Goal: Check status

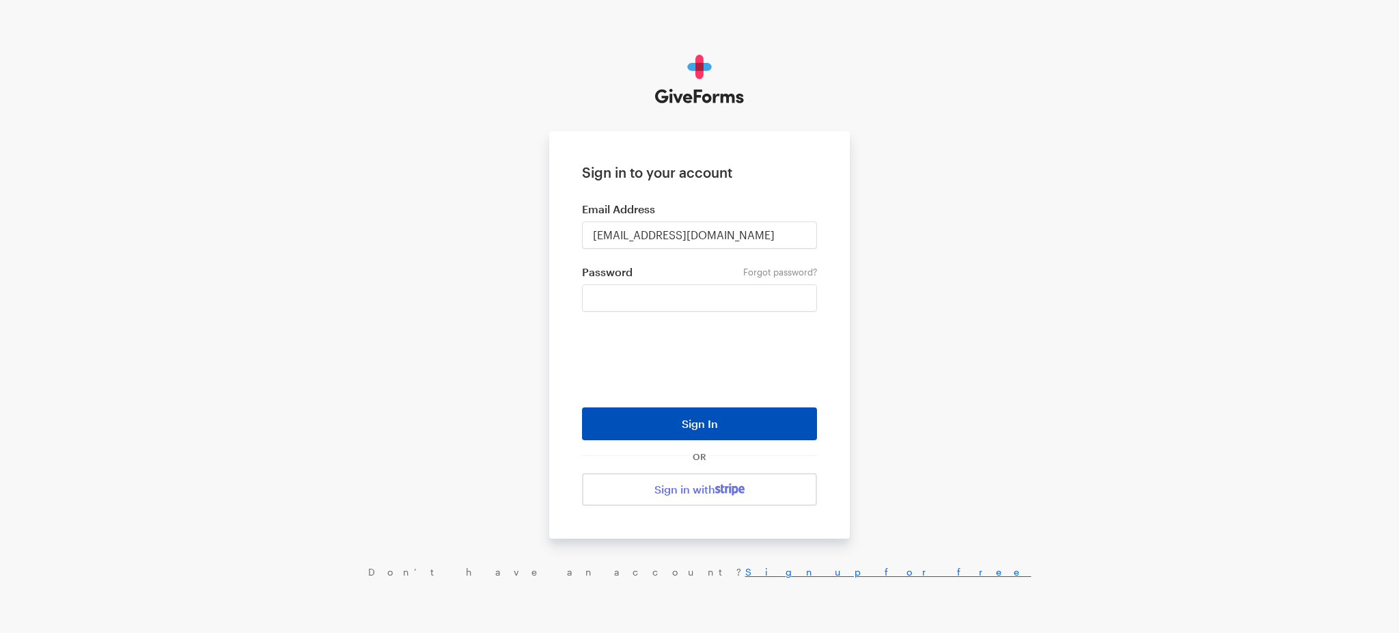
click at [719, 425] on button "Sign In" at bounding box center [699, 423] width 235 height 33
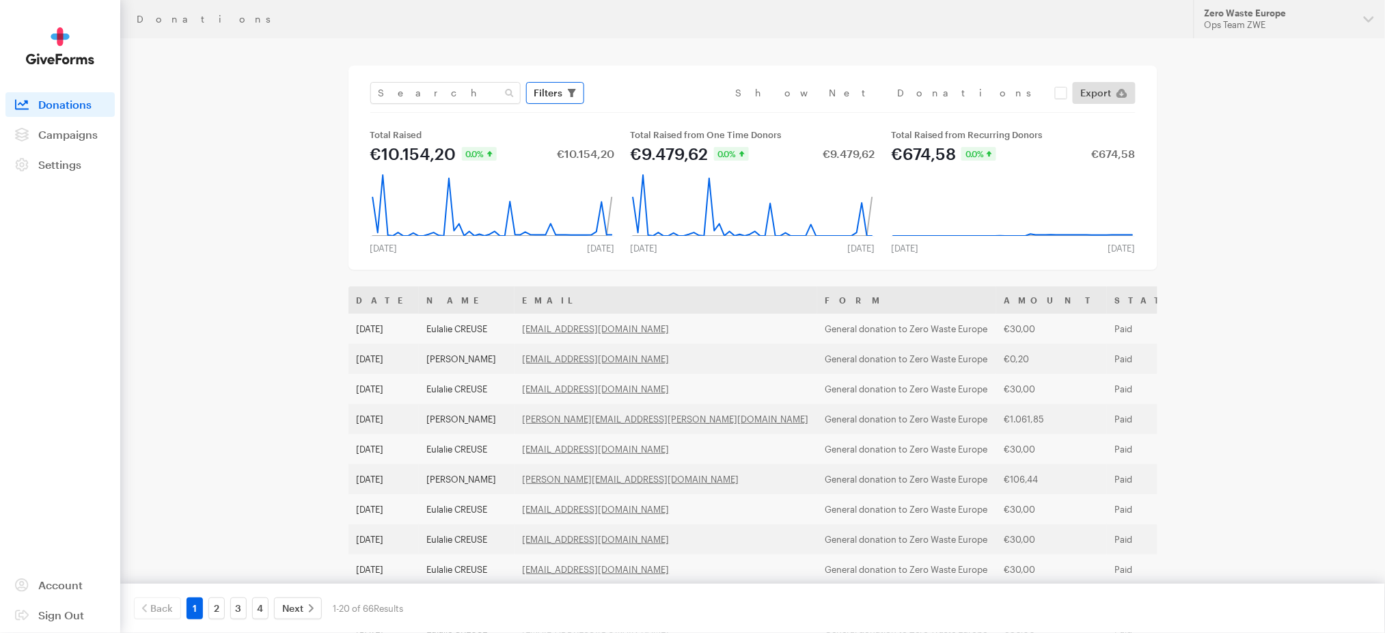
click at [540, 95] on span "Filters" at bounding box center [548, 93] width 29 height 16
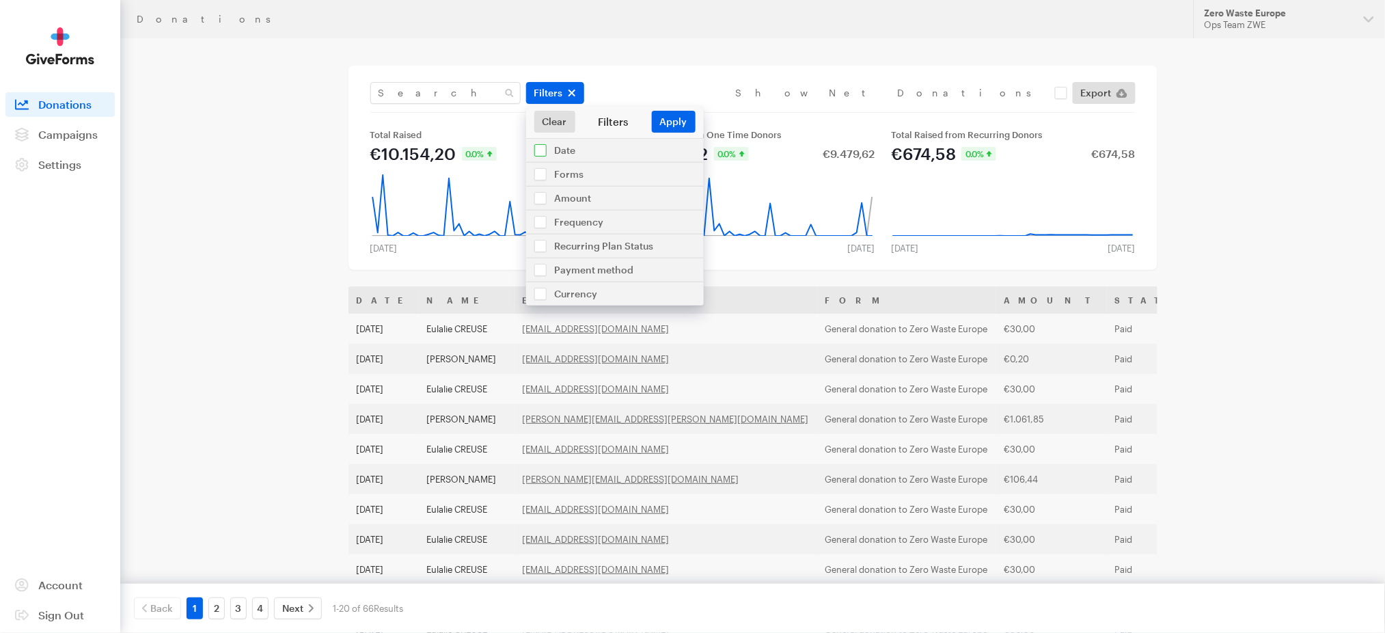
click at [558, 152] on input "checkbox" at bounding box center [615, 150] width 178 height 23
checkbox input "true"
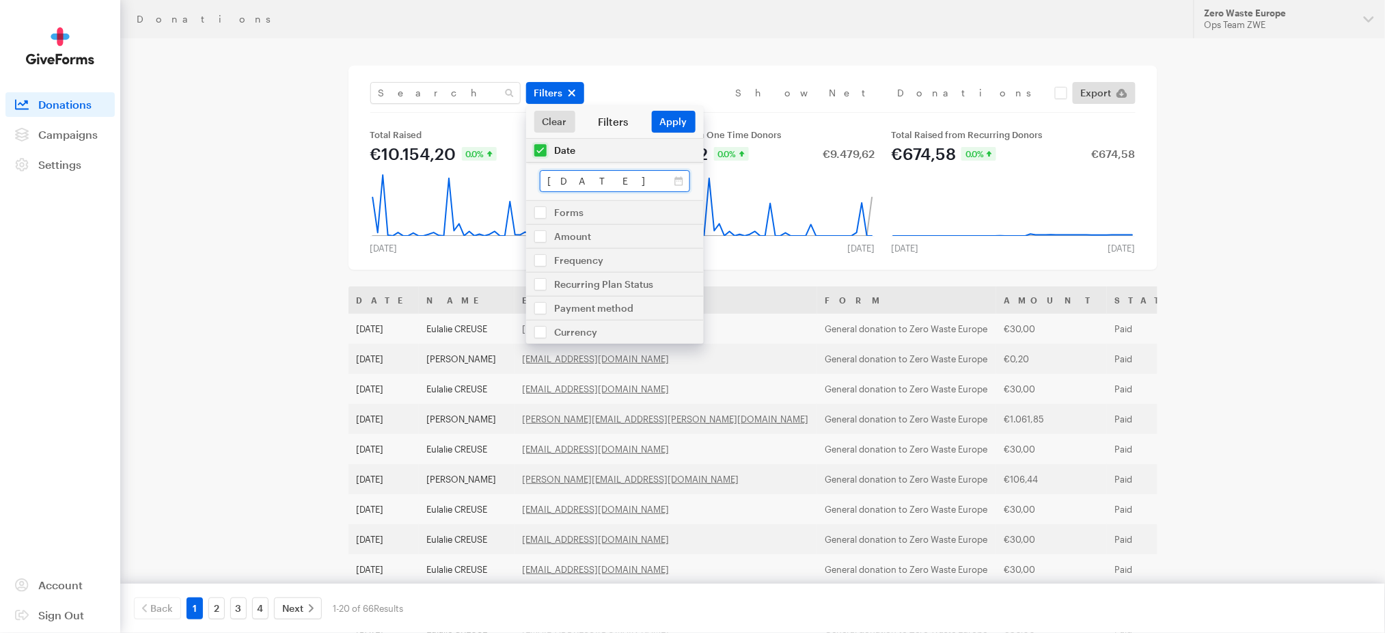
click at [681, 183] on input "Jul 15, 2025 - Aug 11, 2025" at bounding box center [615, 181] width 150 height 22
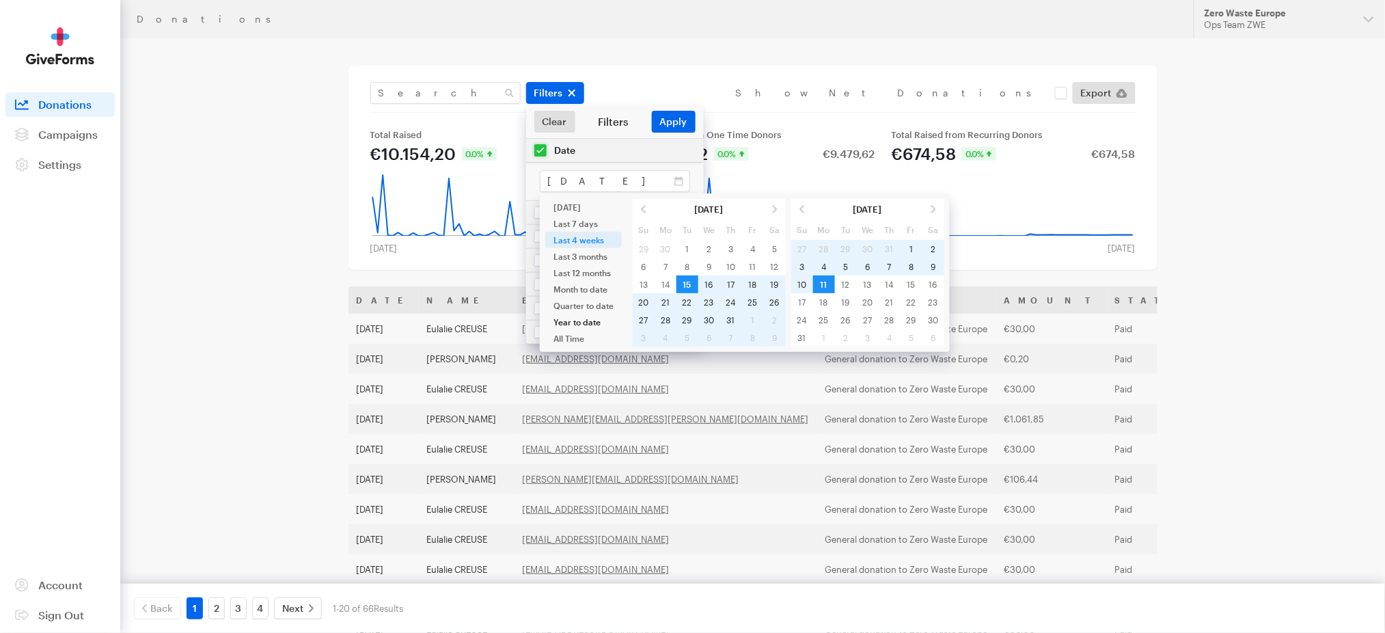
click at [583, 322] on li "Year to date" at bounding box center [583, 322] width 77 height 16
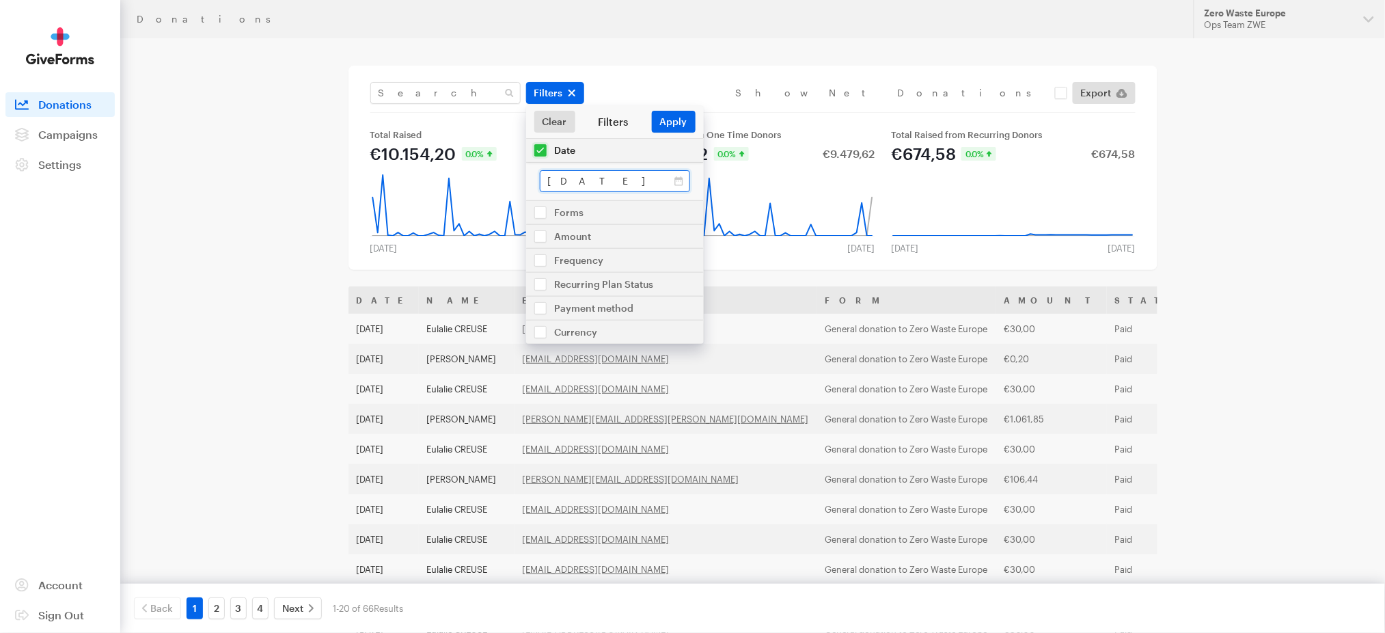
click at [676, 182] on input "Jan 01, 2025 - Aug 11, 2025" at bounding box center [615, 181] width 150 height 22
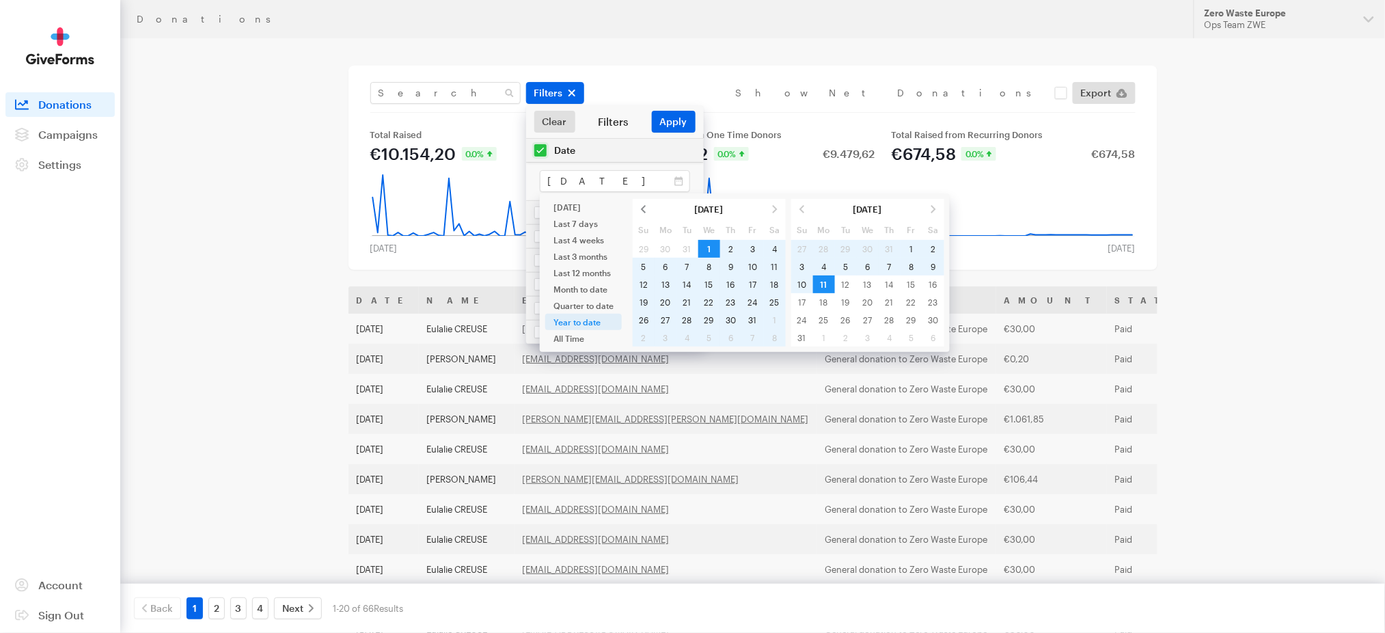
click at [640, 209] on span at bounding box center [644, 209] width 22 height 18
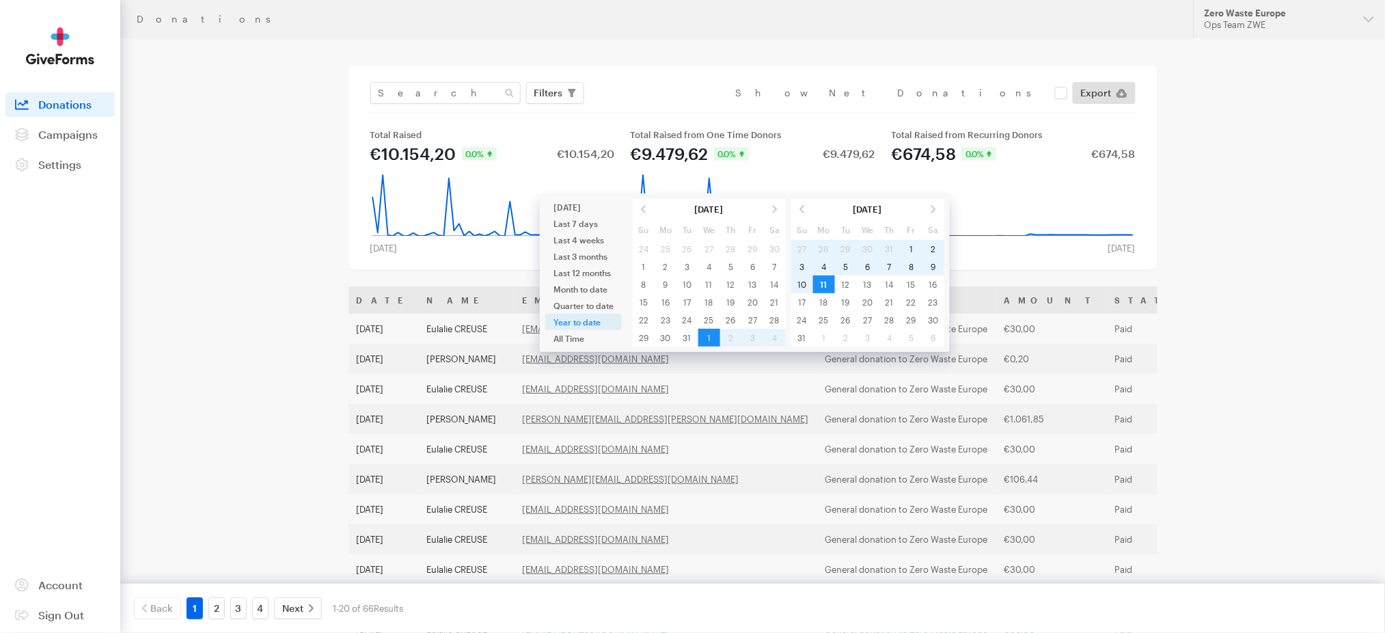
click at [640, 209] on span at bounding box center [644, 209] width 22 height 18
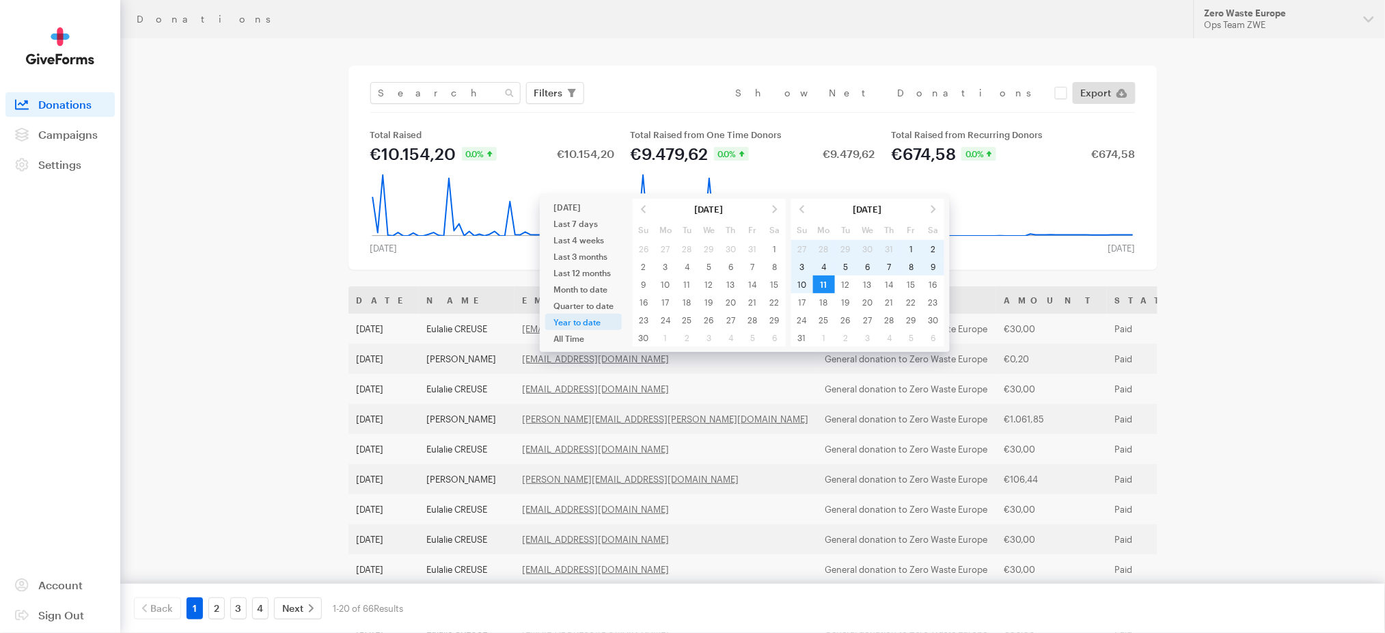
click at [640, 209] on span at bounding box center [644, 209] width 22 height 18
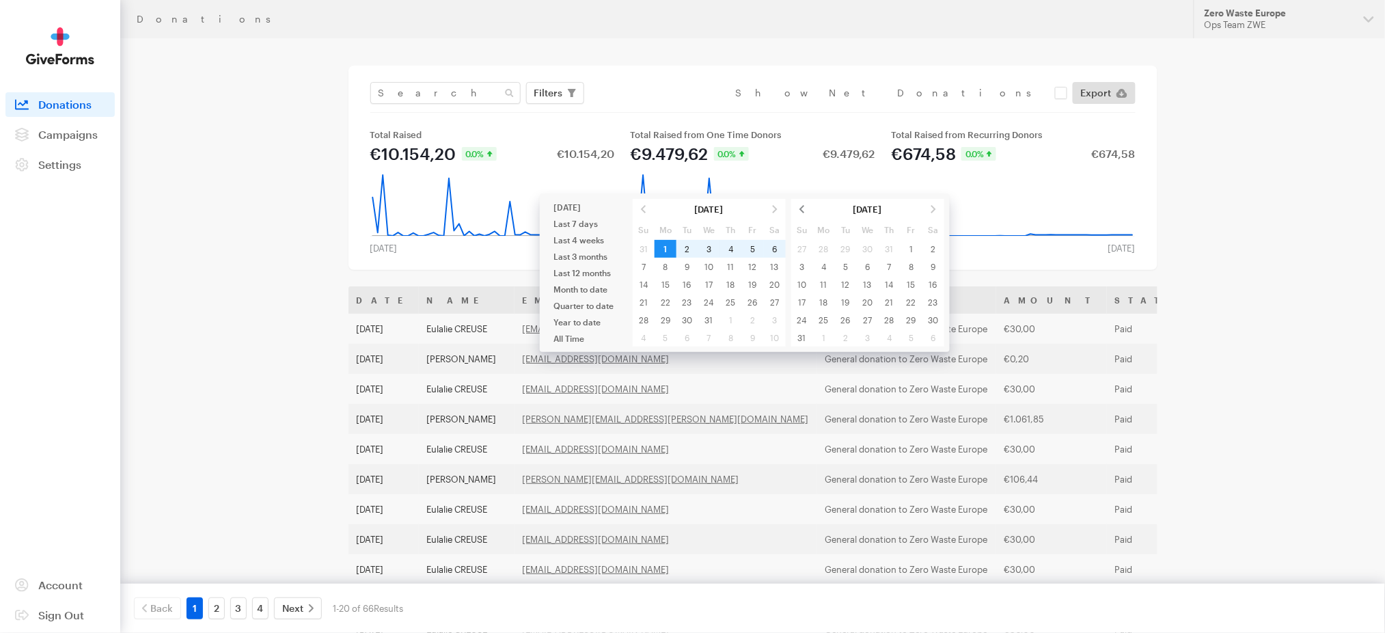
click at [799, 208] on span at bounding box center [802, 209] width 22 height 18
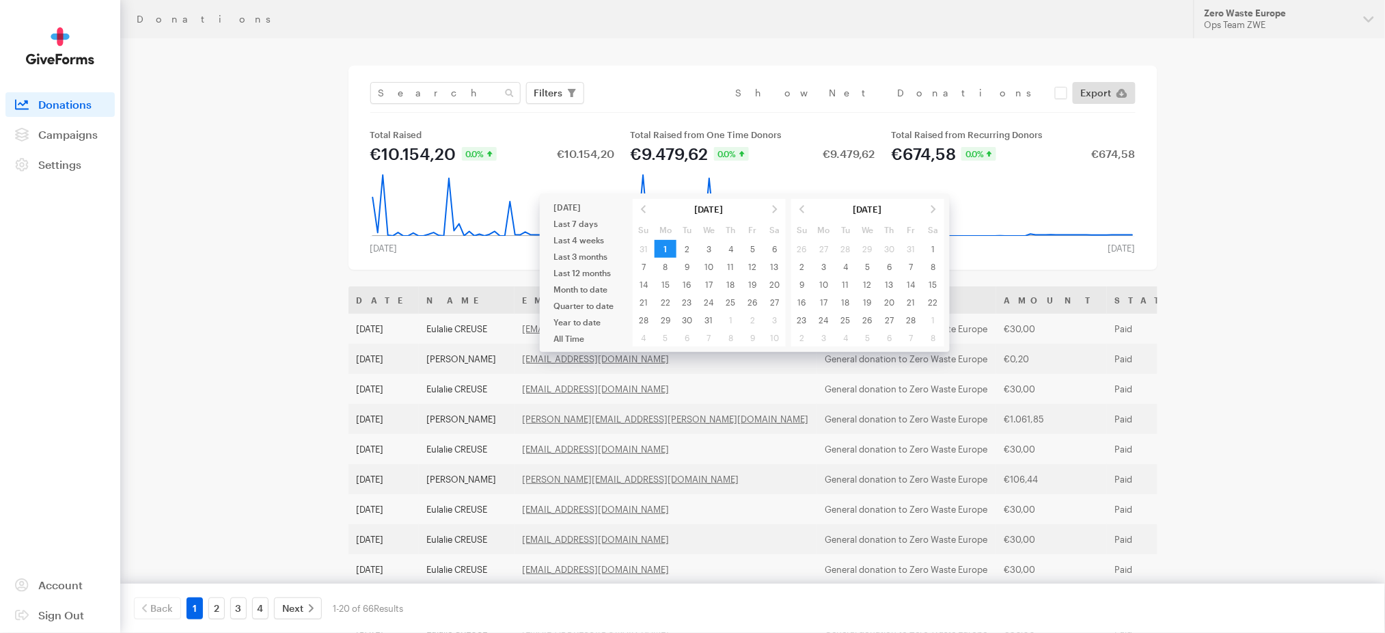
click at [799, 208] on span at bounding box center [802, 209] width 22 height 18
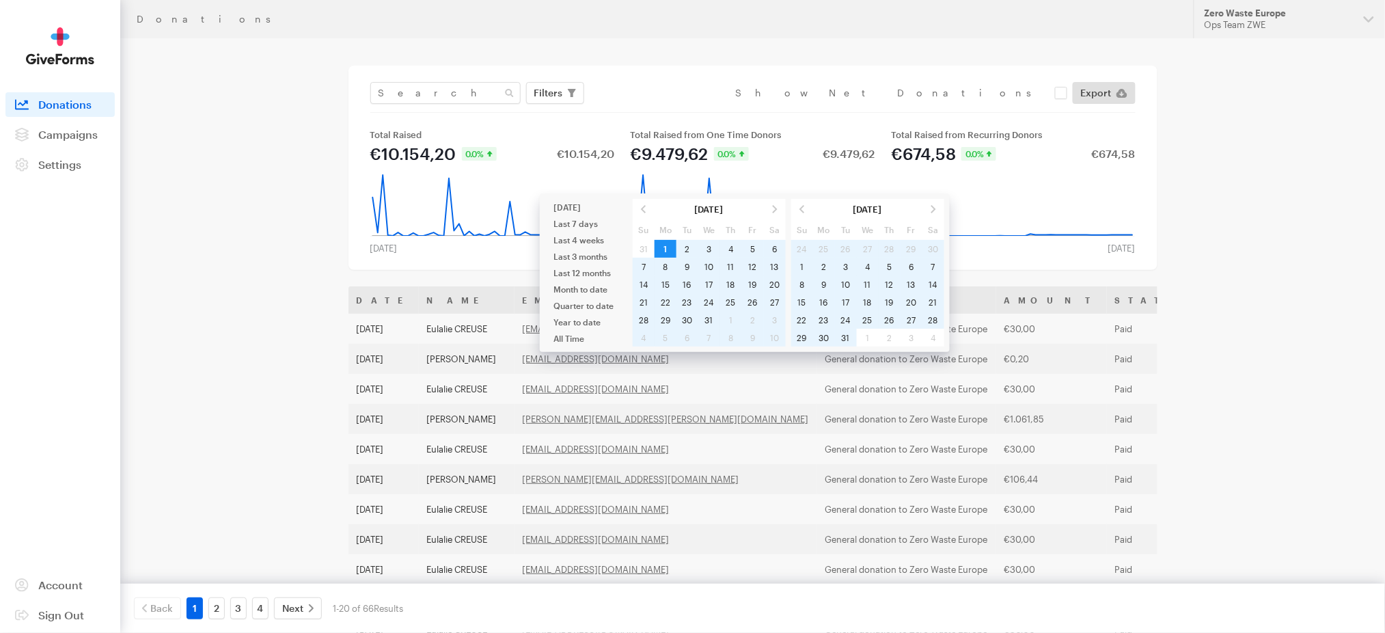
type input "[DATE] - [DATE]"
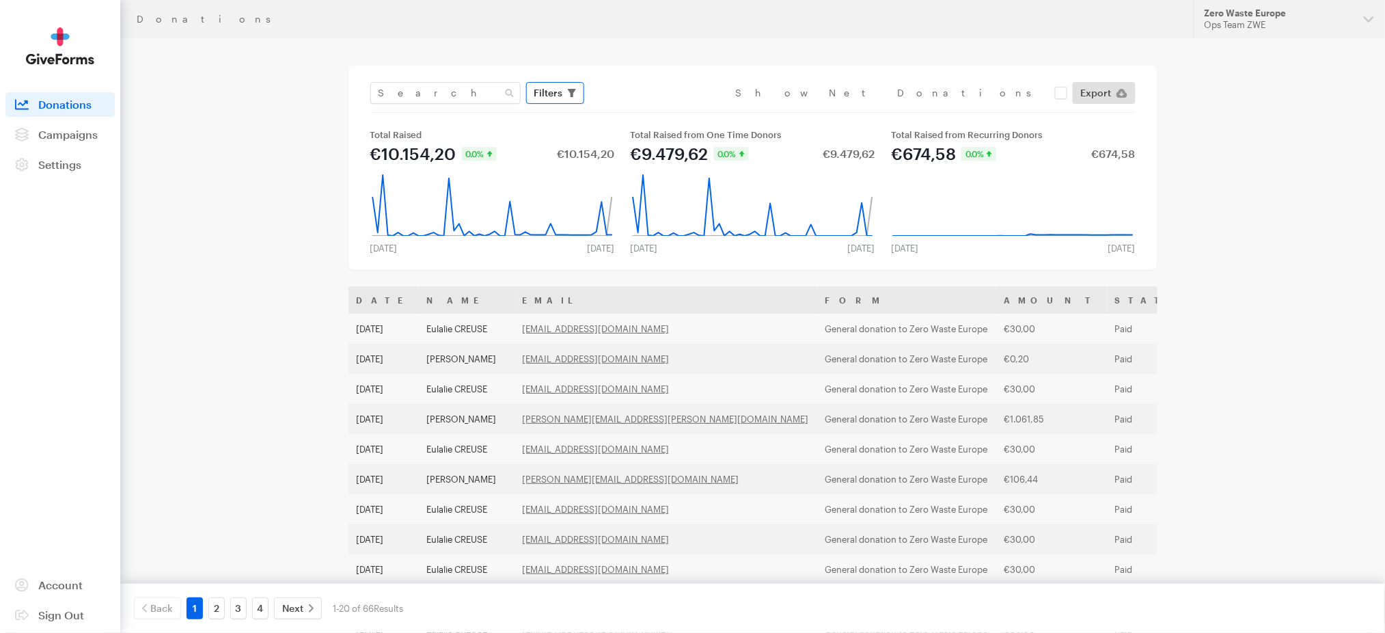
click at [569, 95] on icon "button" at bounding box center [572, 93] width 8 height 8
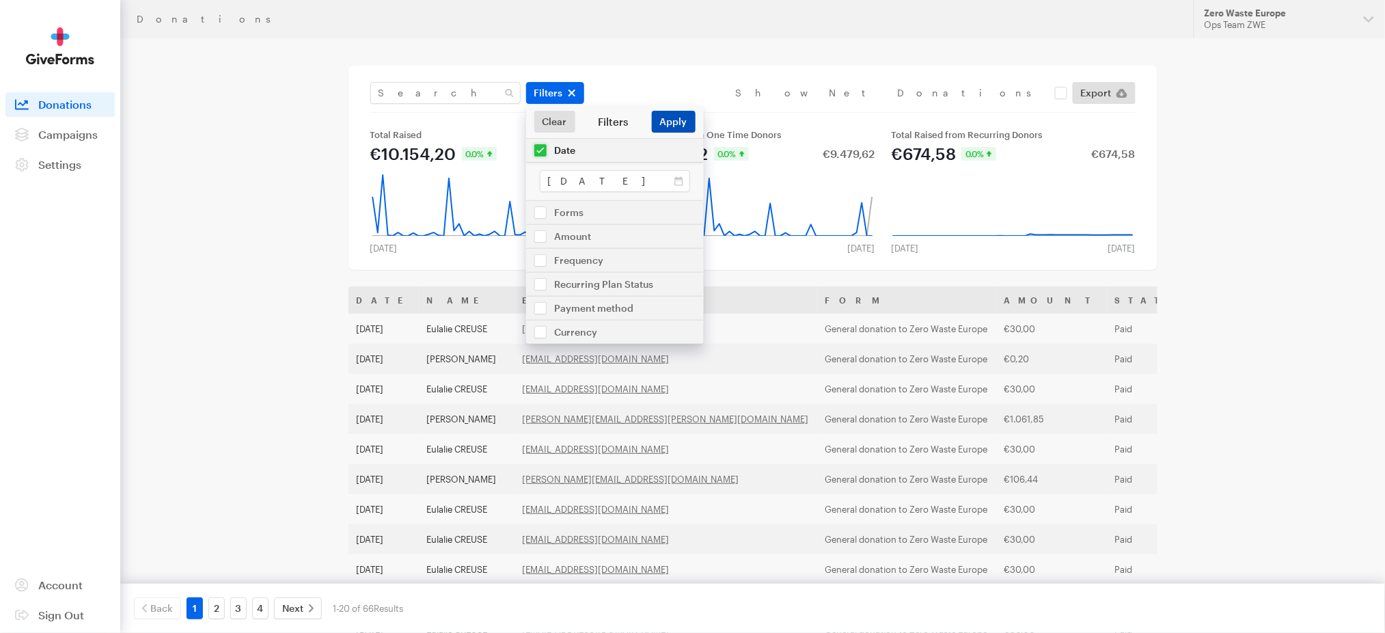
click at [673, 114] on button "Apply" at bounding box center [674, 122] width 44 height 22
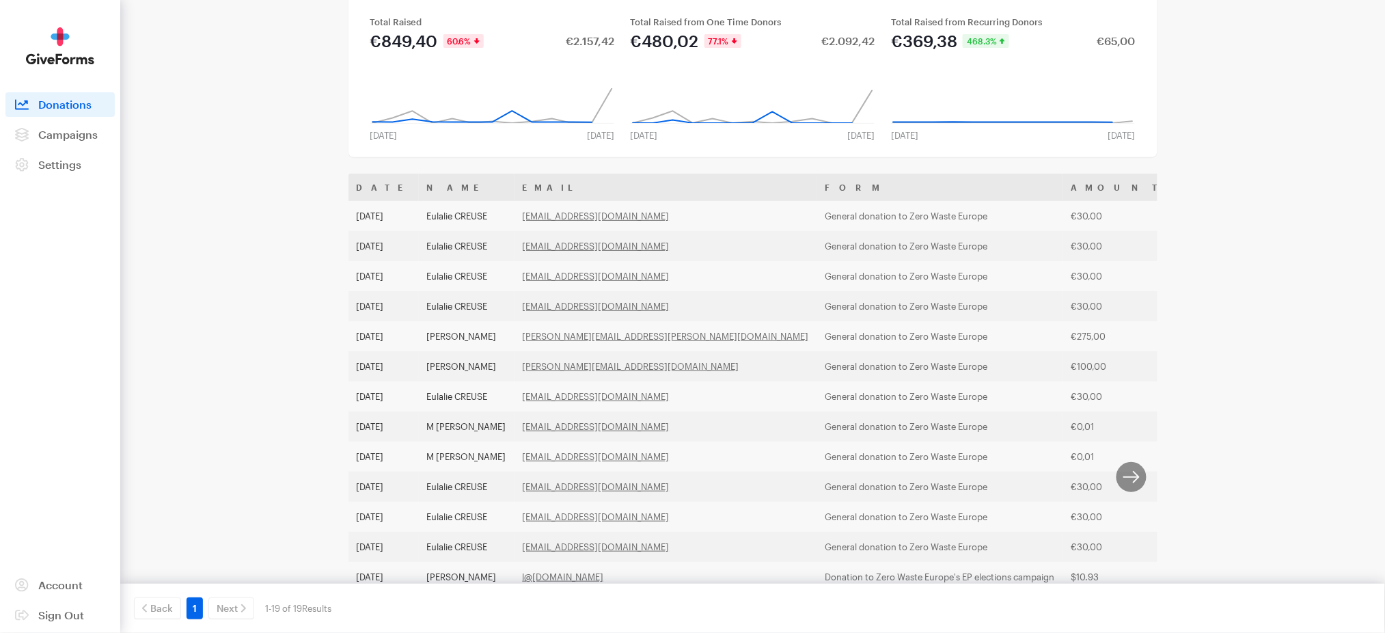
scroll to position [72, 0]
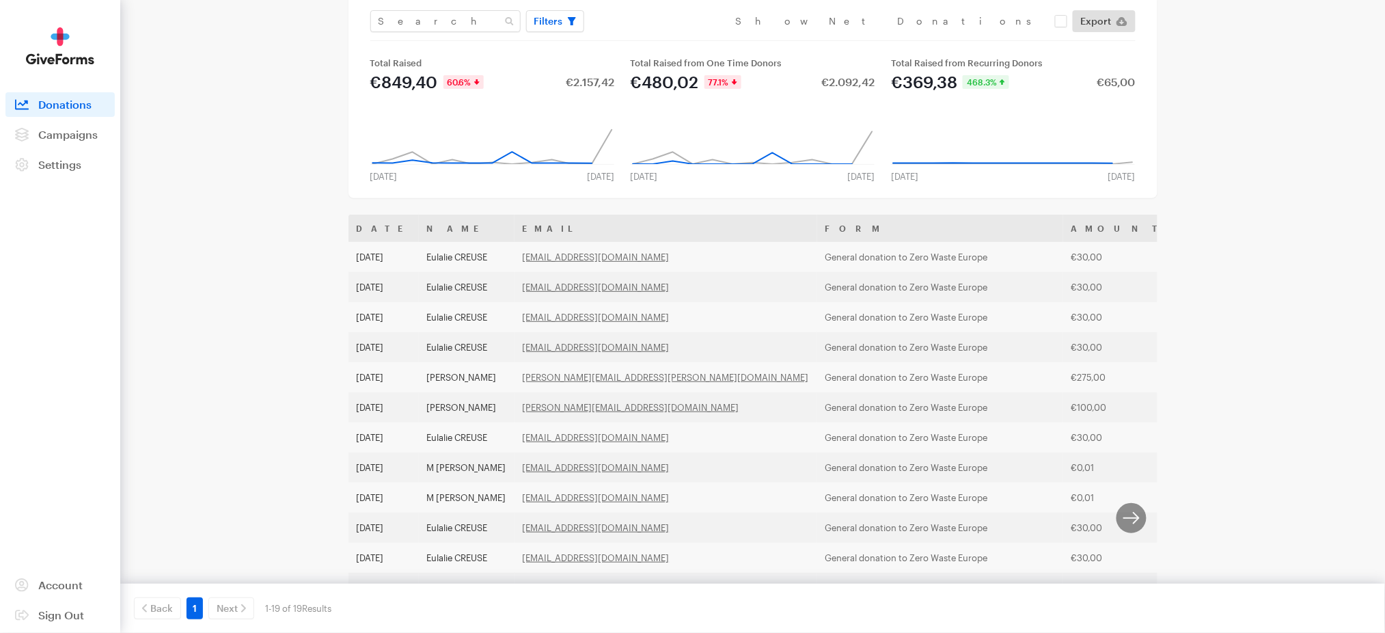
click at [402, 76] on div "€849,40" at bounding box center [404, 82] width 68 height 16
click at [372, 81] on div "€849,40" at bounding box center [404, 82] width 68 height 16
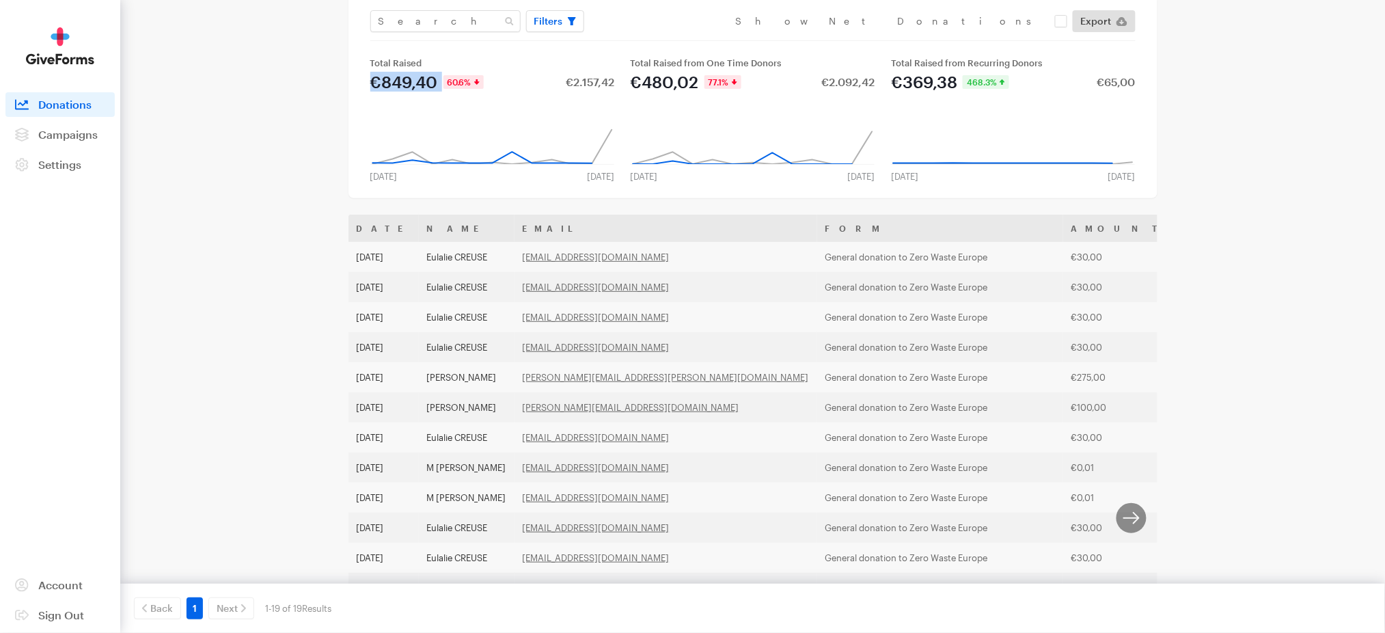
click at [372, 81] on div "€849,40" at bounding box center [404, 82] width 68 height 16
copy div "€849,40"
